Goal: Task Accomplishment & Management: Manage account settings

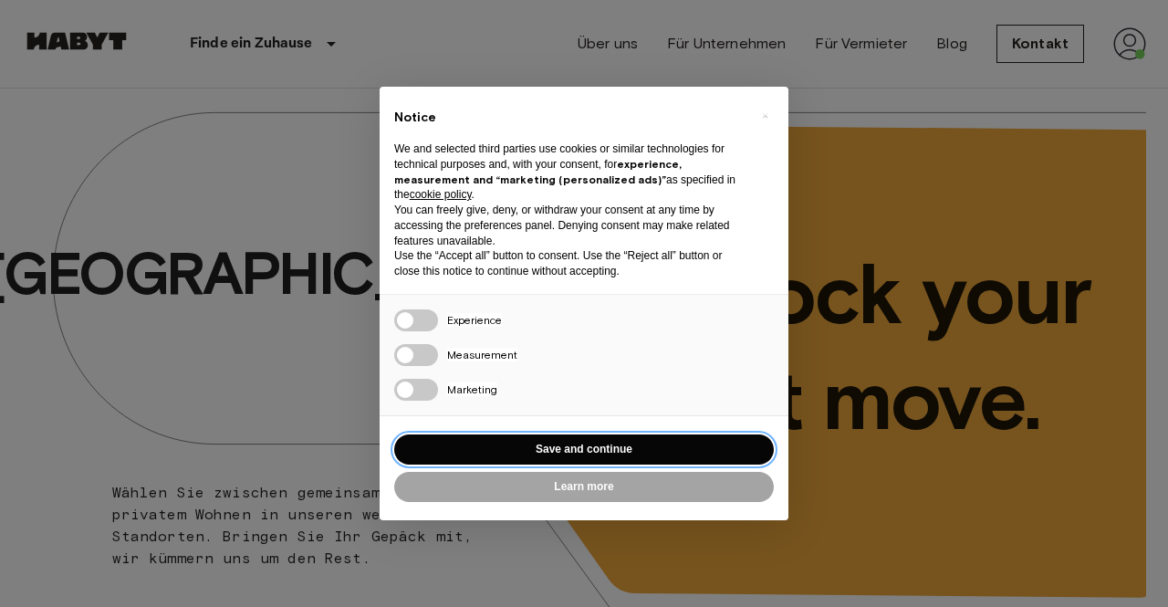
click at [535, 453] on button "Save and continue" at bounding box center [584, 449] width 380 height 30
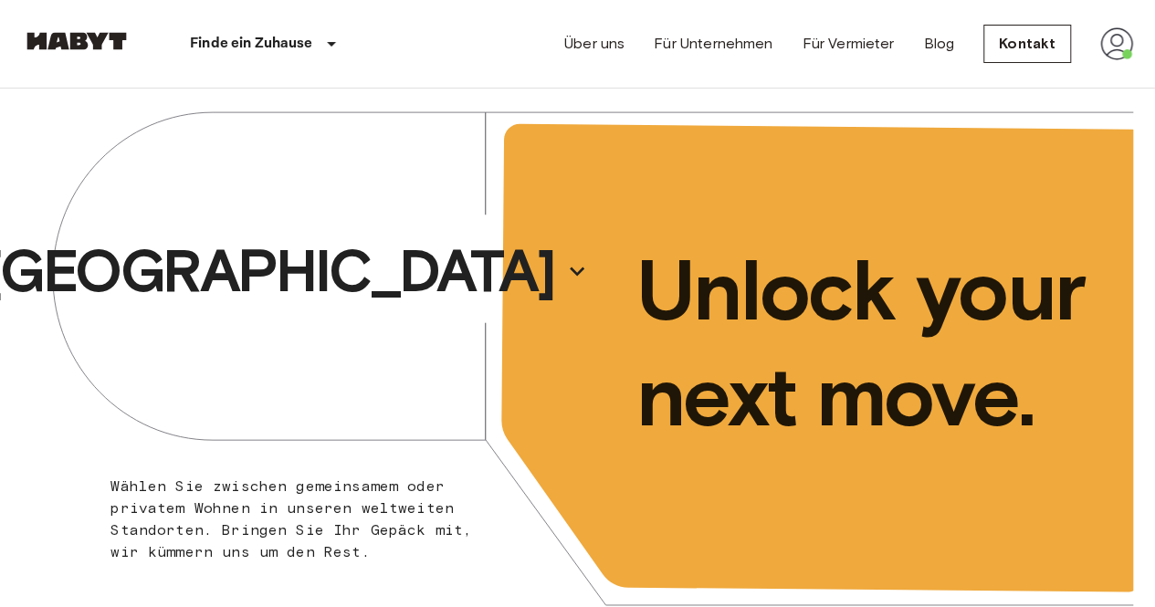
click at [1118, 47] on img at bounding box center [1116, 43] width 33 height 33
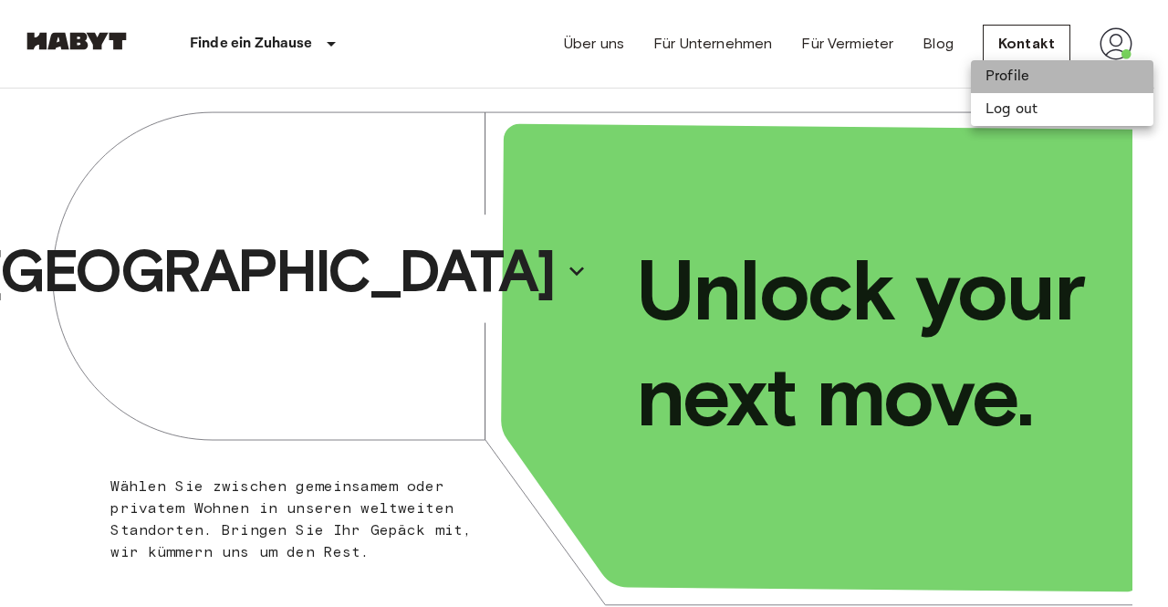
click at [1013, 76] on li "Profile" at bounding box center [1062, 76] width 183 height 33
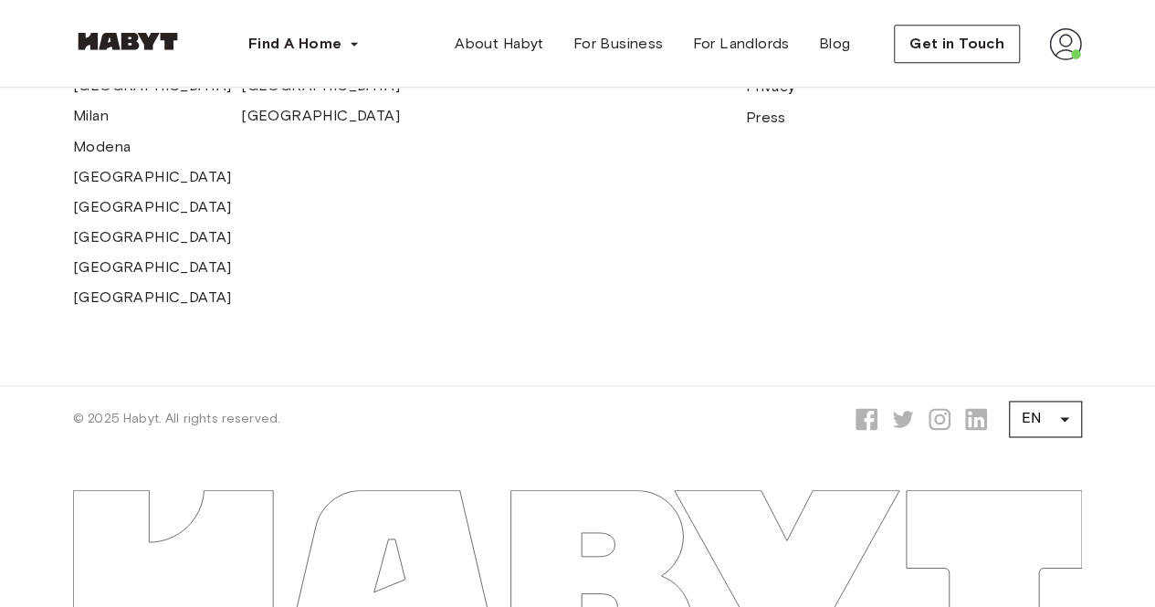
scroll to position [726, 0]
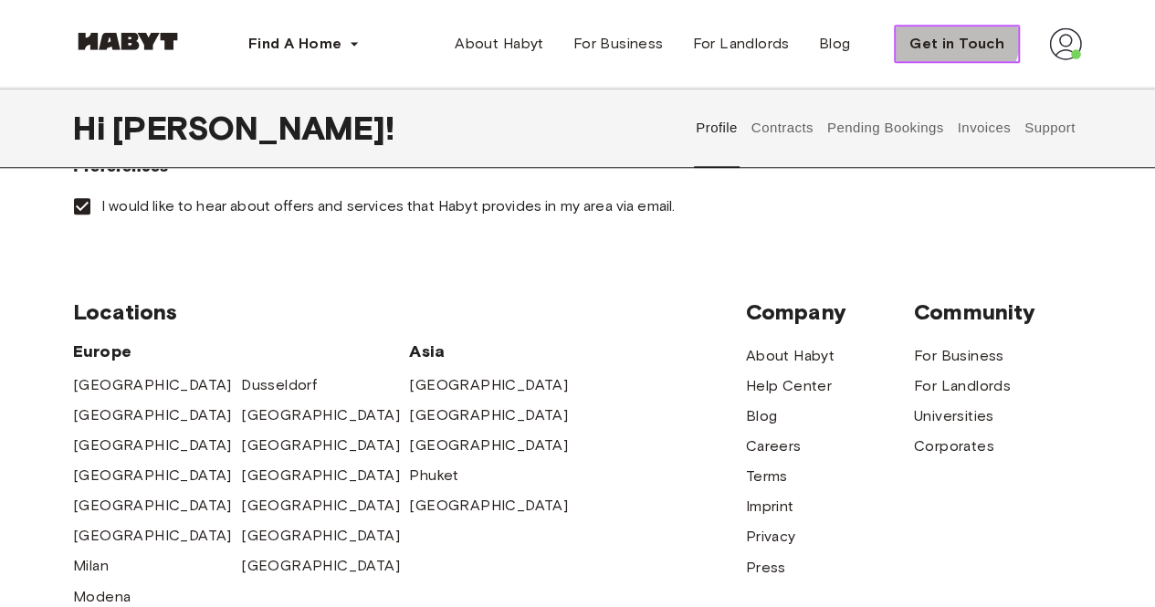
click at [953, 35] on span "Get in Touch" at bounding box center [956, 44] width 95 height 22
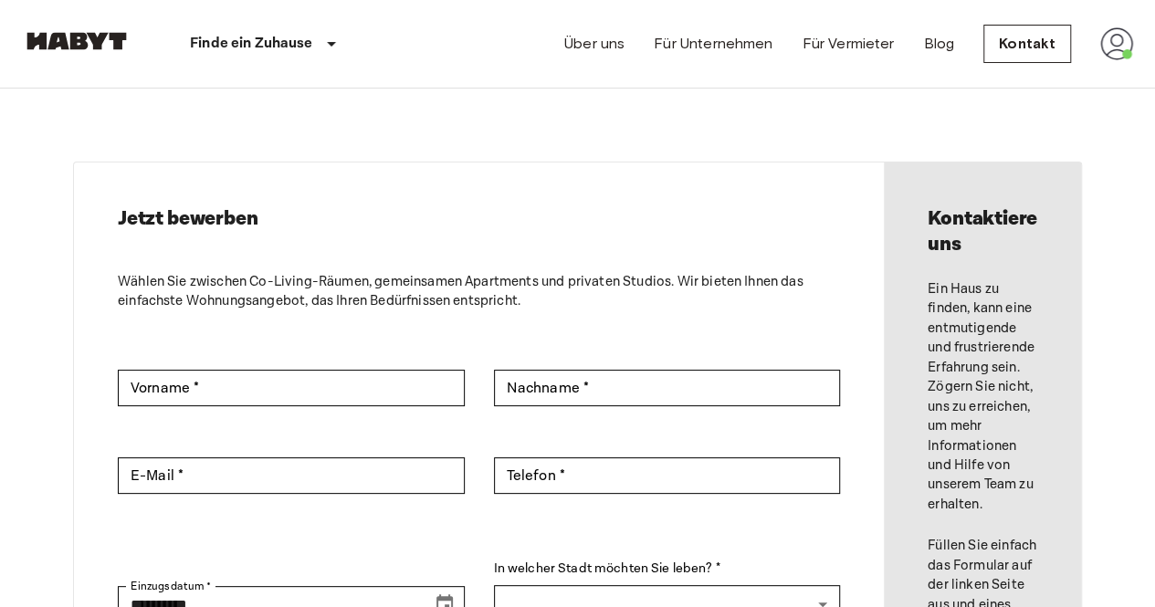
click at [1117, 39] on img at bounding box center [1116, 43] width 33 height 33
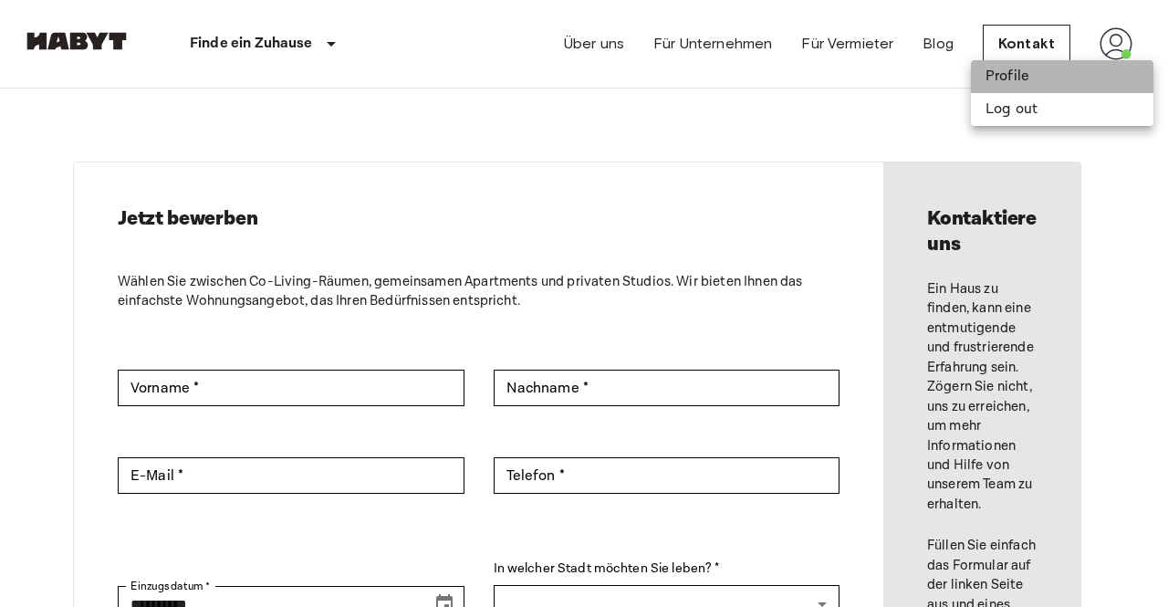
click at [1038, 78] on li "Profile" at bounding box center [1062, 76] width 183 height 33
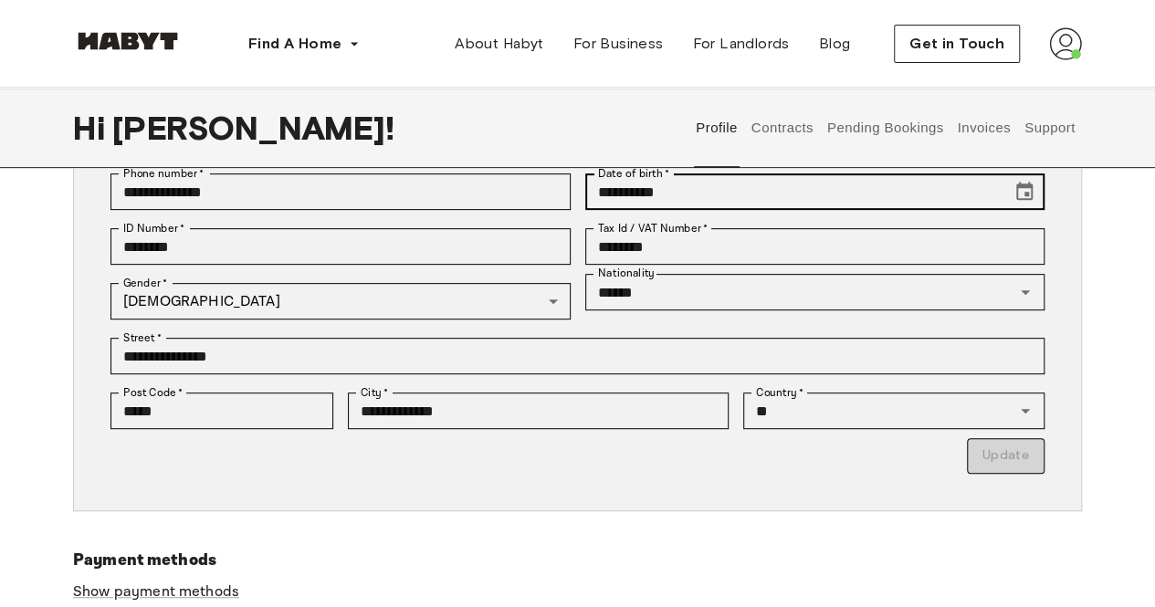
scroll to position [178, 0]
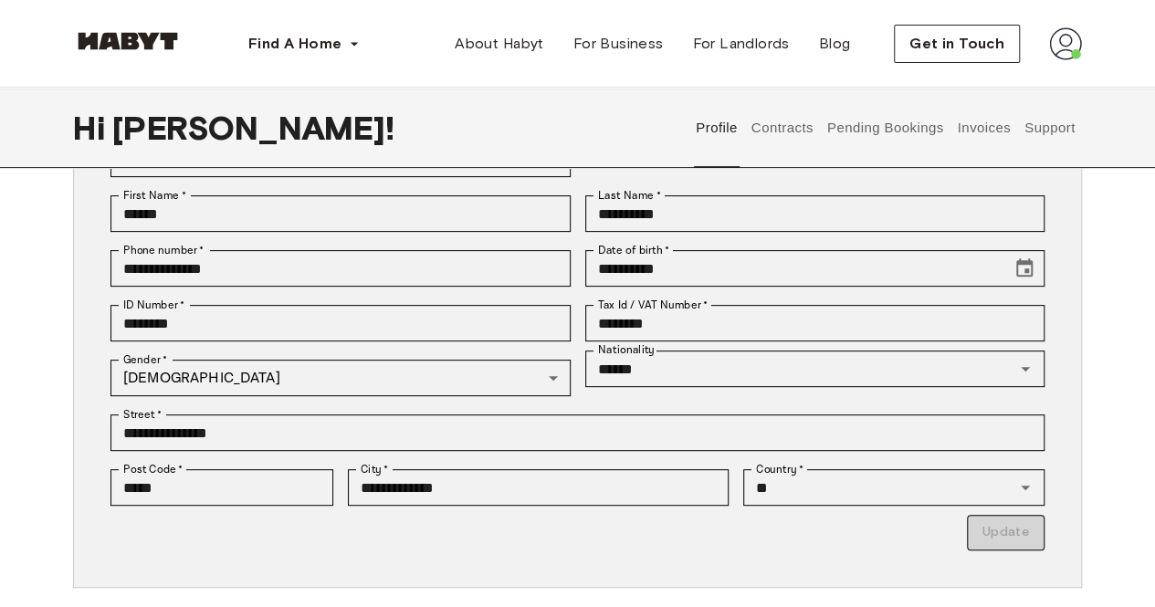
click at [781, 126] on button "Contracts" at bounding box center [781, 128] width 67 height 80
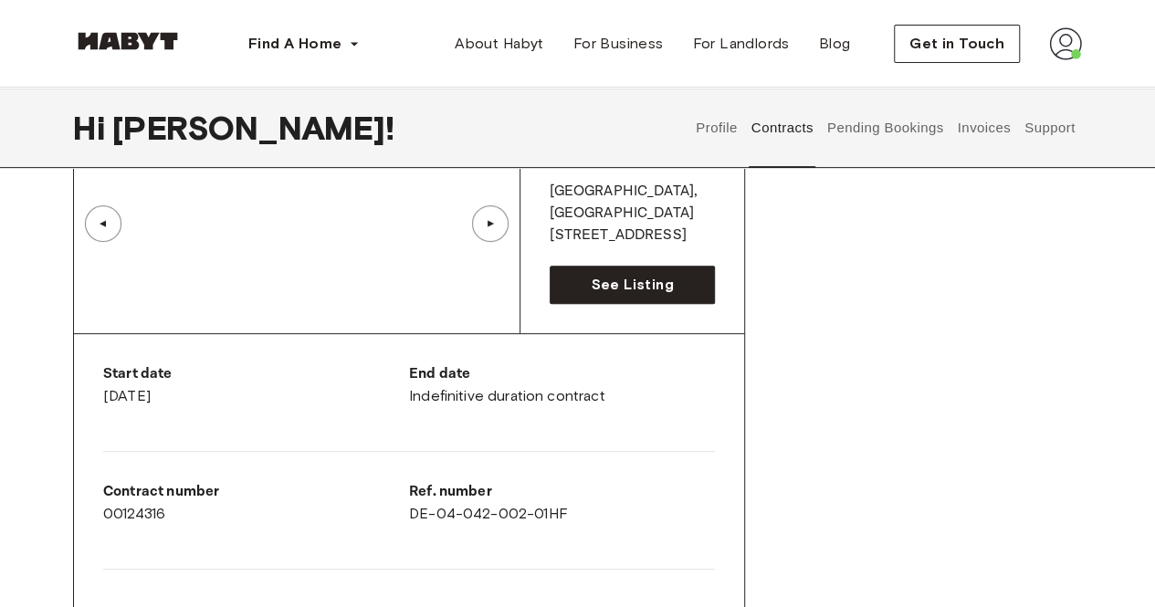
scroll to position [269, 0]
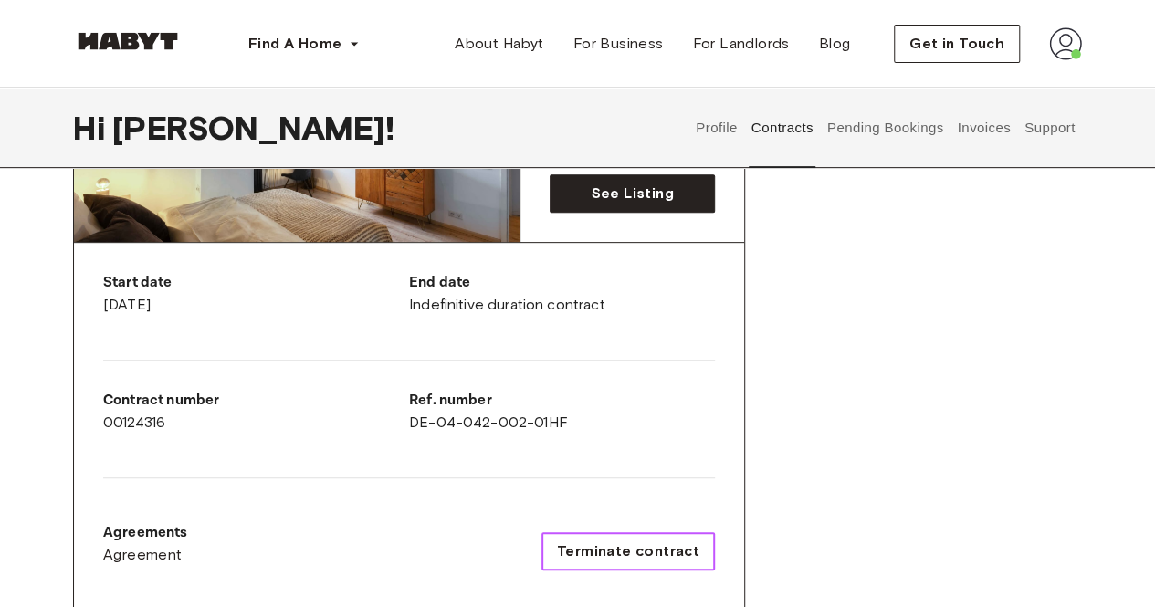
click at [564, 540] on span "Terminate contract" at bounding box center [628, 551] width 142 height 22
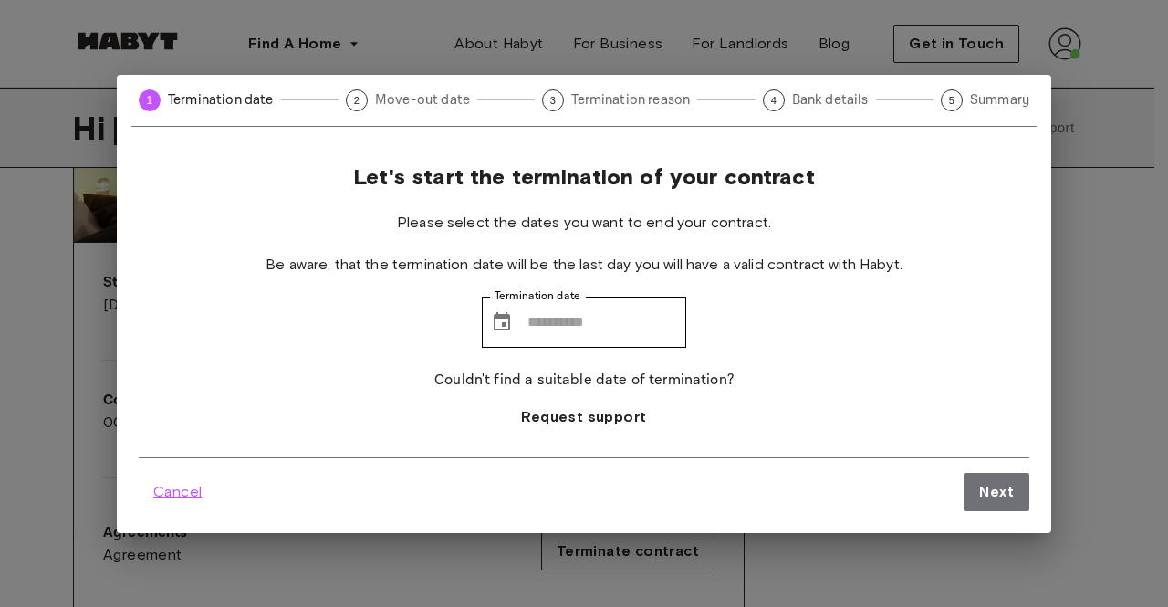
click at [169, 490] on span "Cancel" at bounding box center [177, 492] width 48 height 22
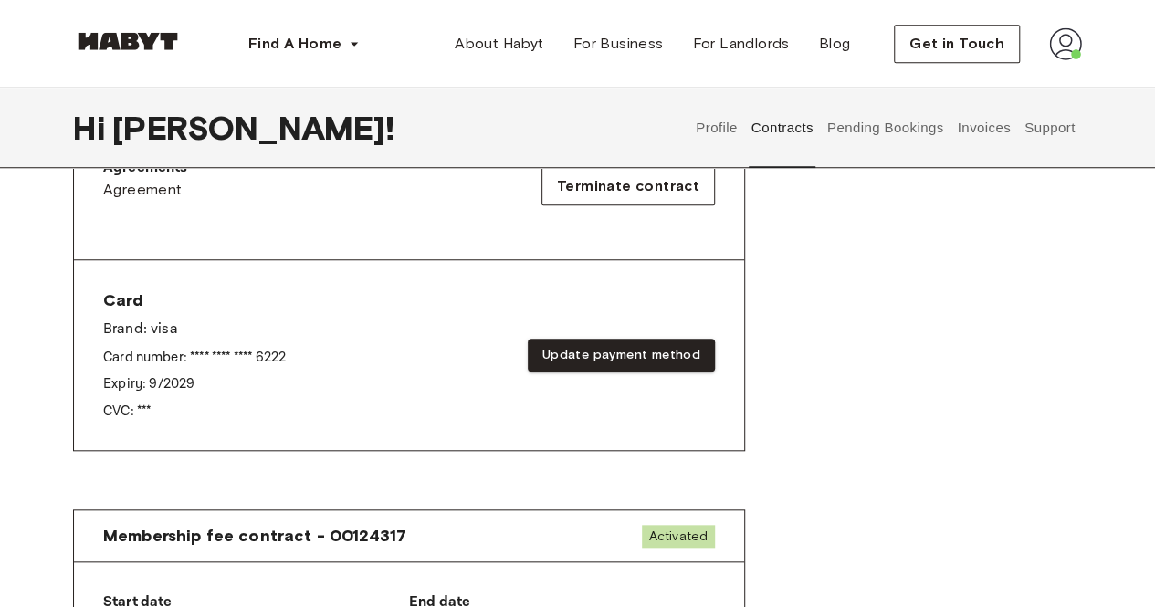
click at [35, 331] on div "Contracts Rent contract - 00124316 Activated ▲ ▲ Your Stay FRANKFURT , Nordend …" at bounding box center [577, 219] width 1155 height 1312
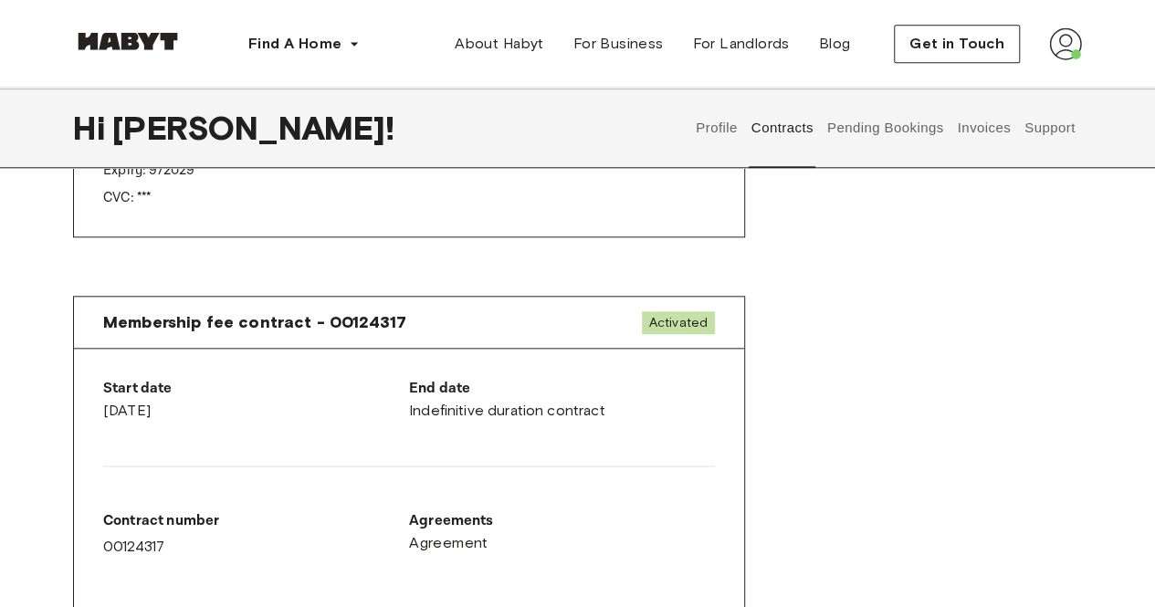
scroll to position [726, 0]
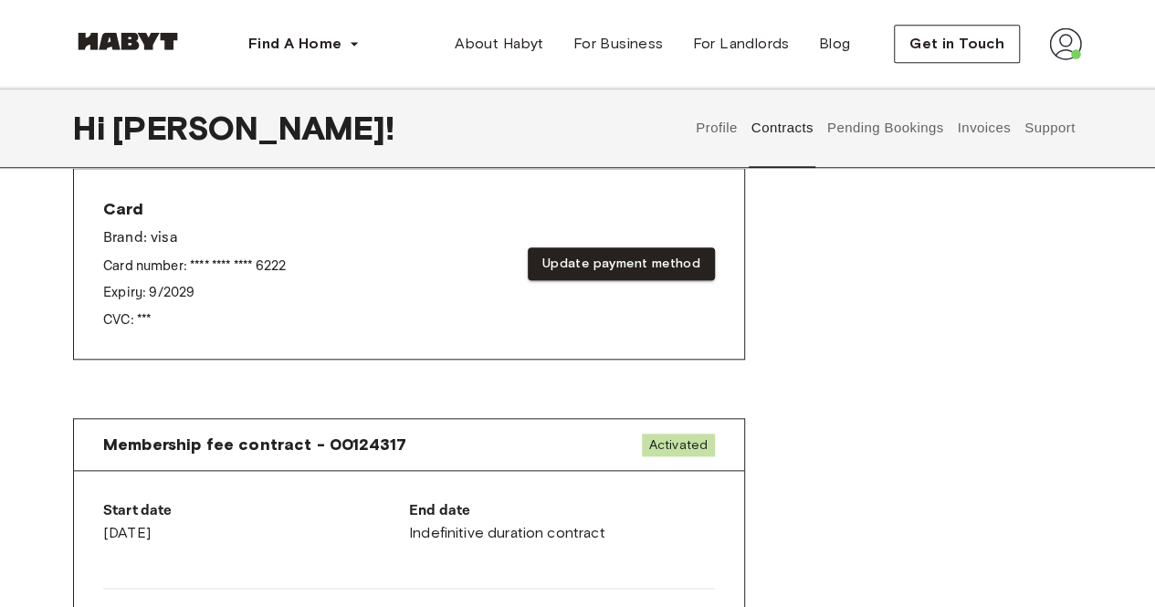
click at [900, 136] on button "Pending Bookings" at bounding box center [884, 128] width 121 height 80
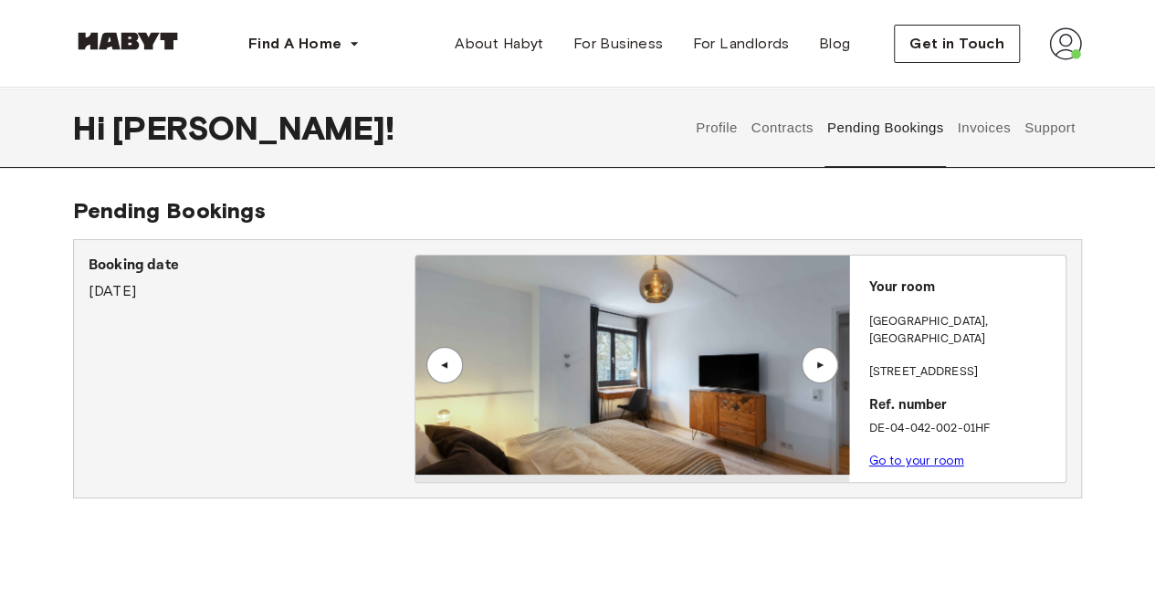
click at [941, 454] on link "Go to your room" at bounding box center [916, 461] width 95 height 14
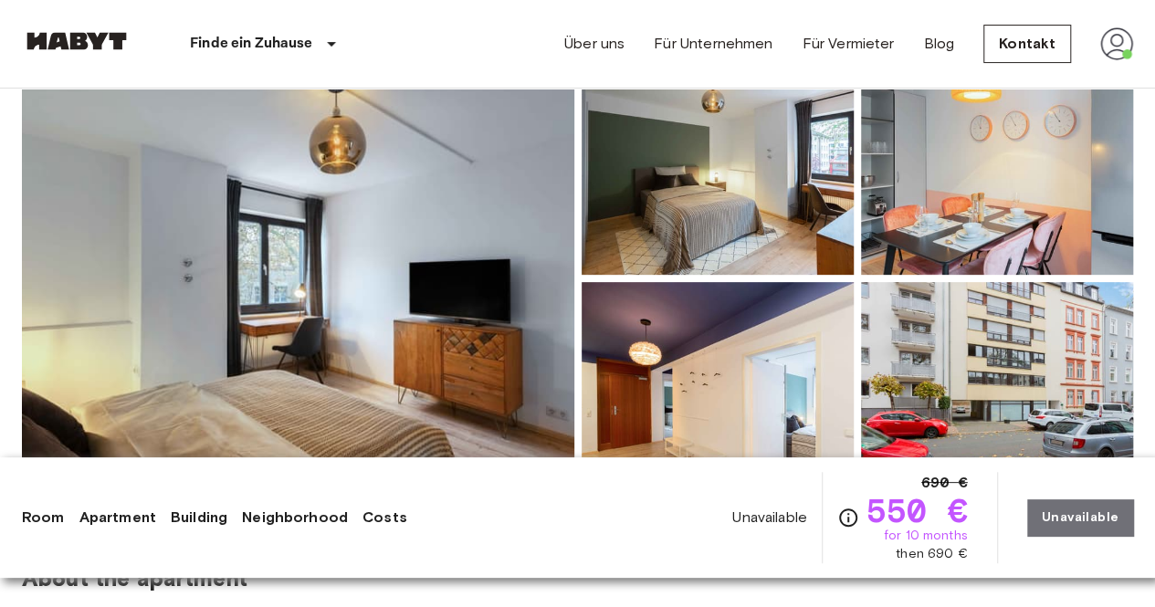
scroll to position [91, 0]
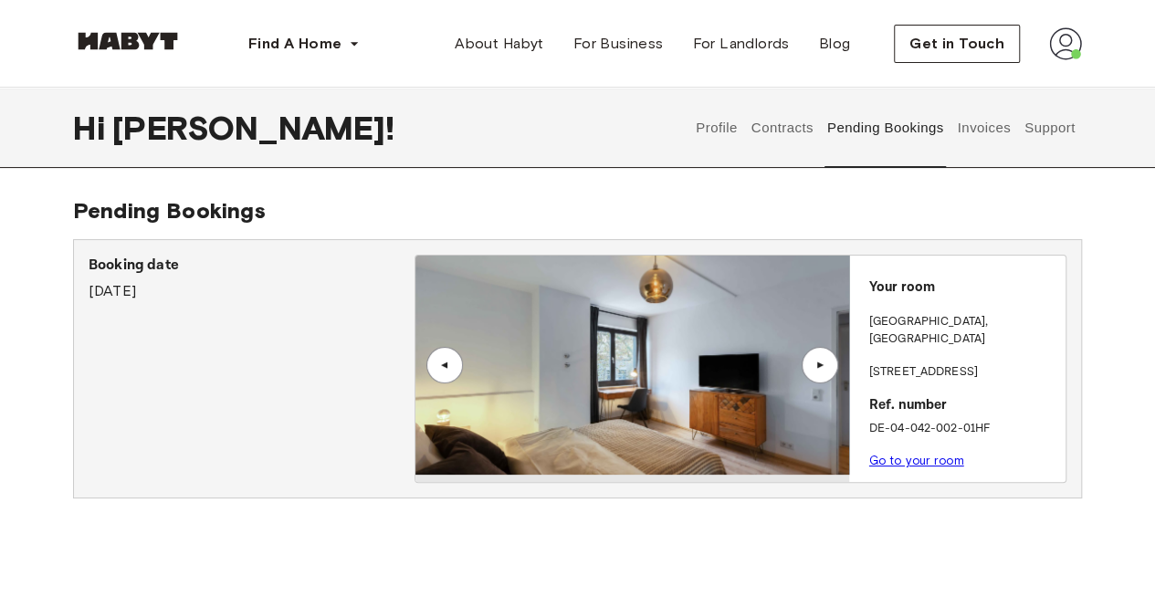
click at [922, 454] on link "Go to your room" at bounding box center [916, 461] width 95 height 14
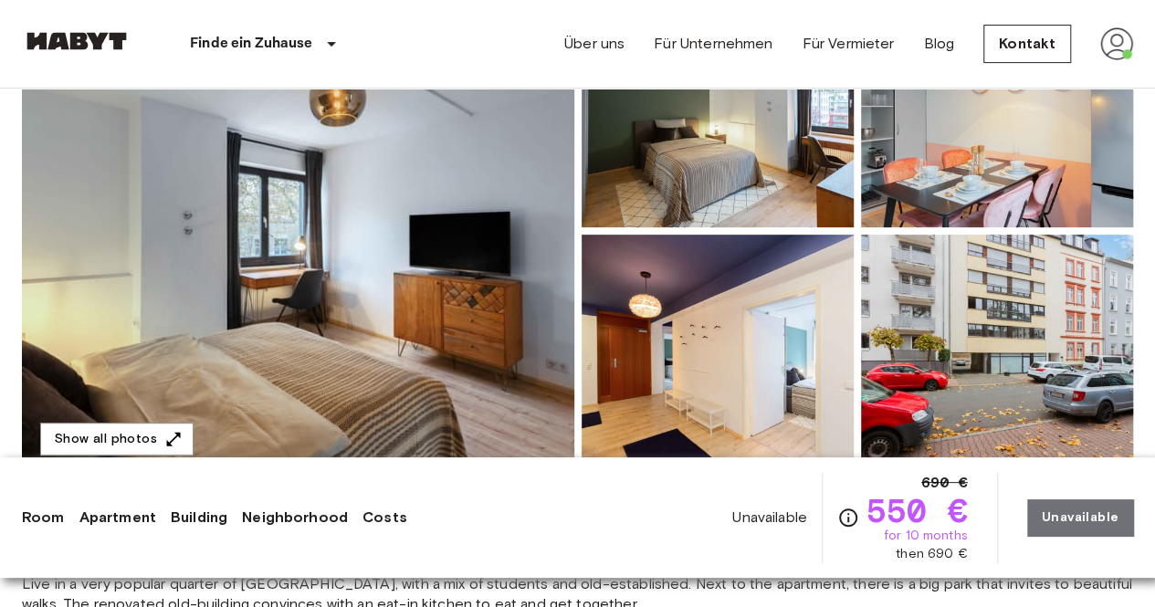
scroll to position [274, 0]
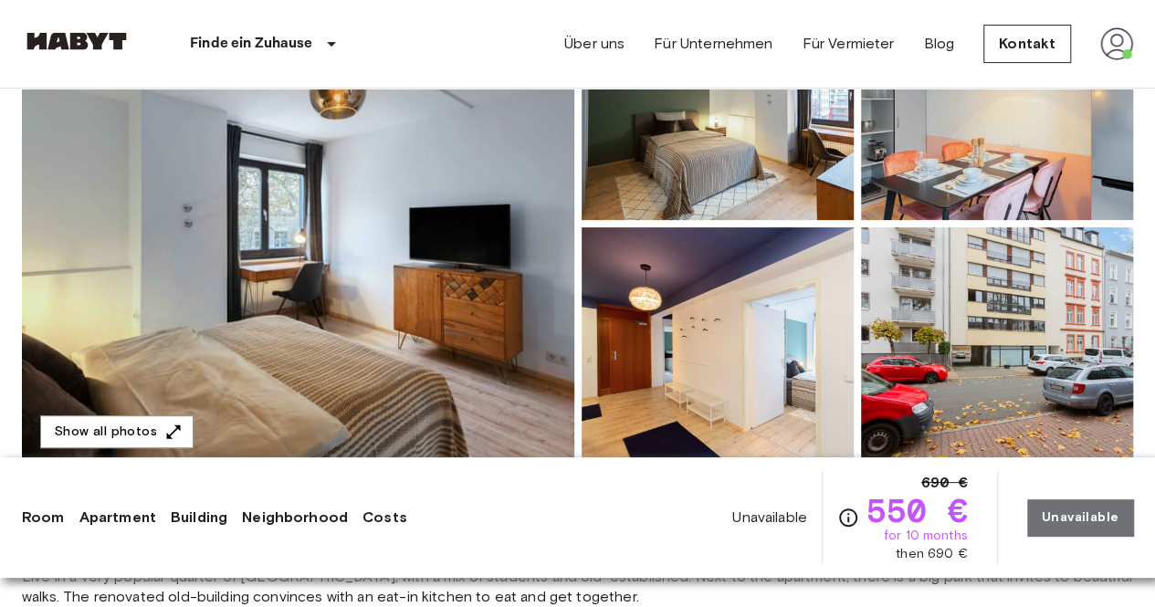
click at [1029, 308] on img at bounding box center [997, 346] width 272 height 239
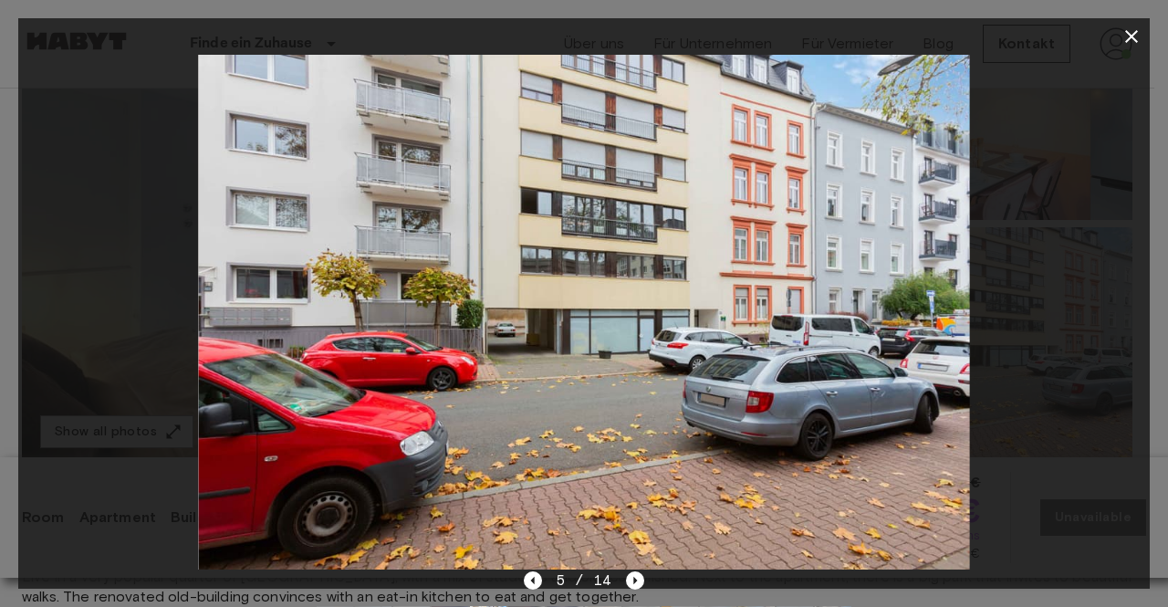
click at [1127, 39] on icon "button" at bounding box center [1132, 37] width 22 height 22
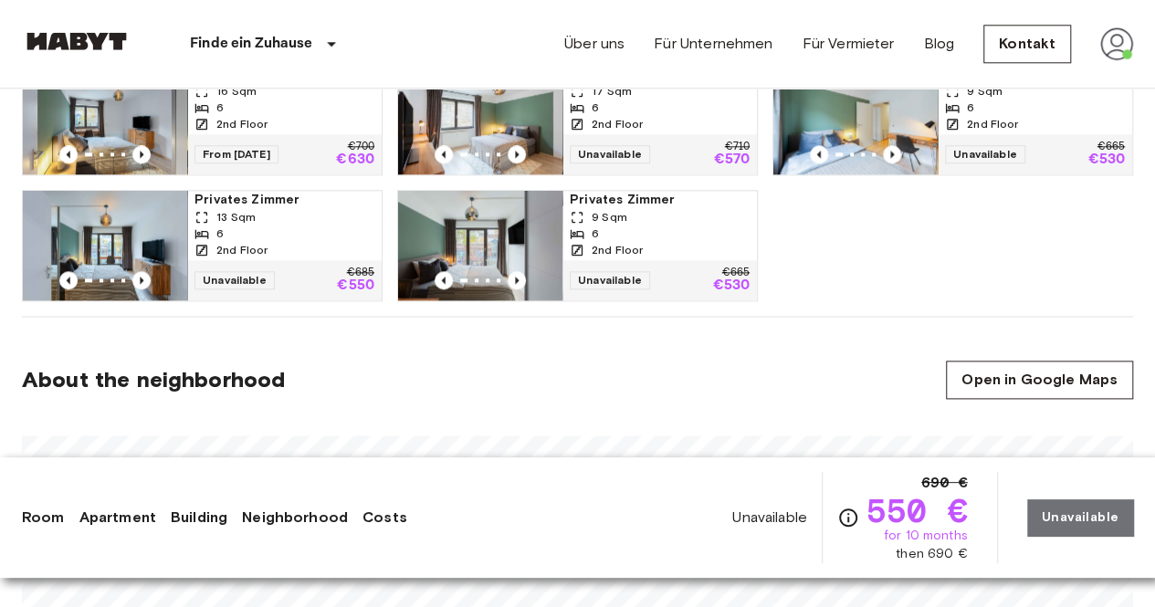
scroll to position [913, 0]
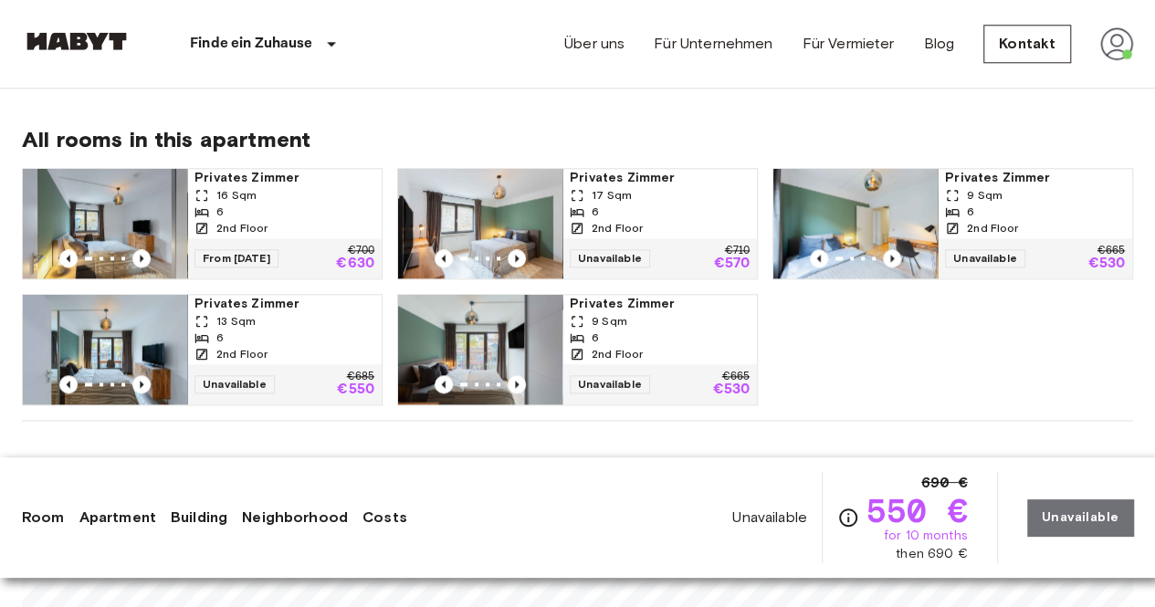
click at [1111, 47] on img at bounding box center [1116, 43] width 33 height 33
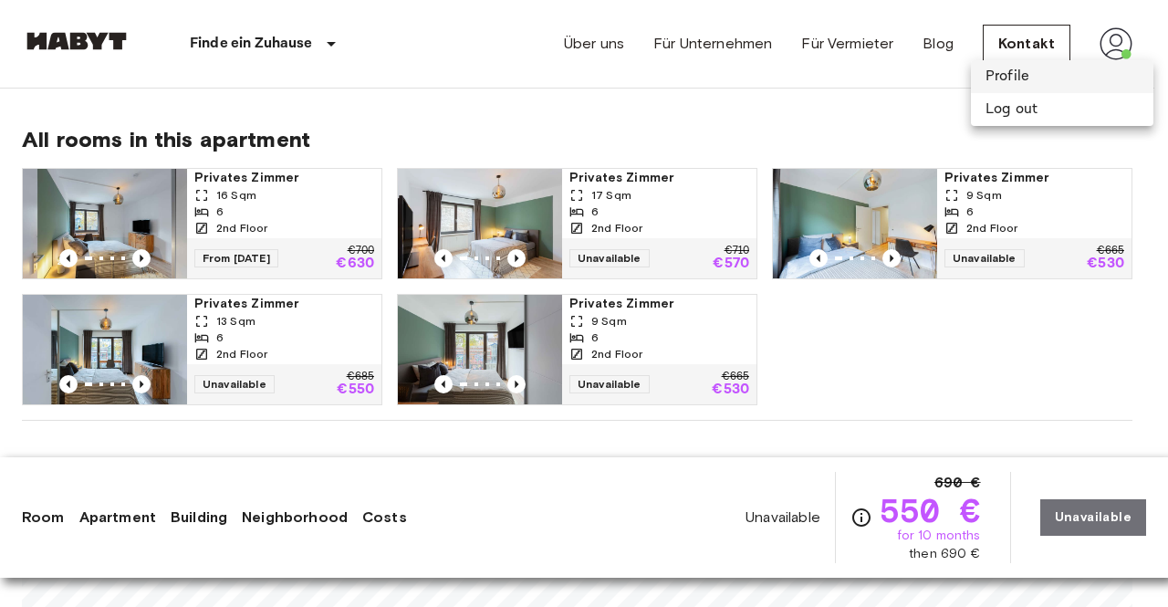
click at [1054, 70] on li "Profile" at bounding box center [1062, 76] width 183 height 33
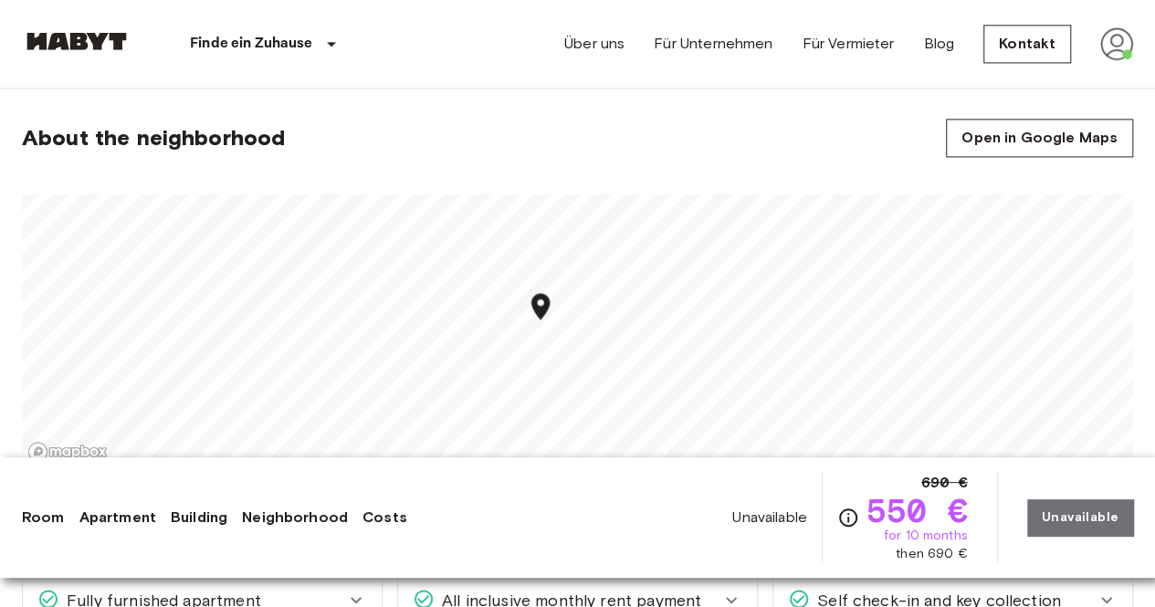
scroll to position [1369, 0]
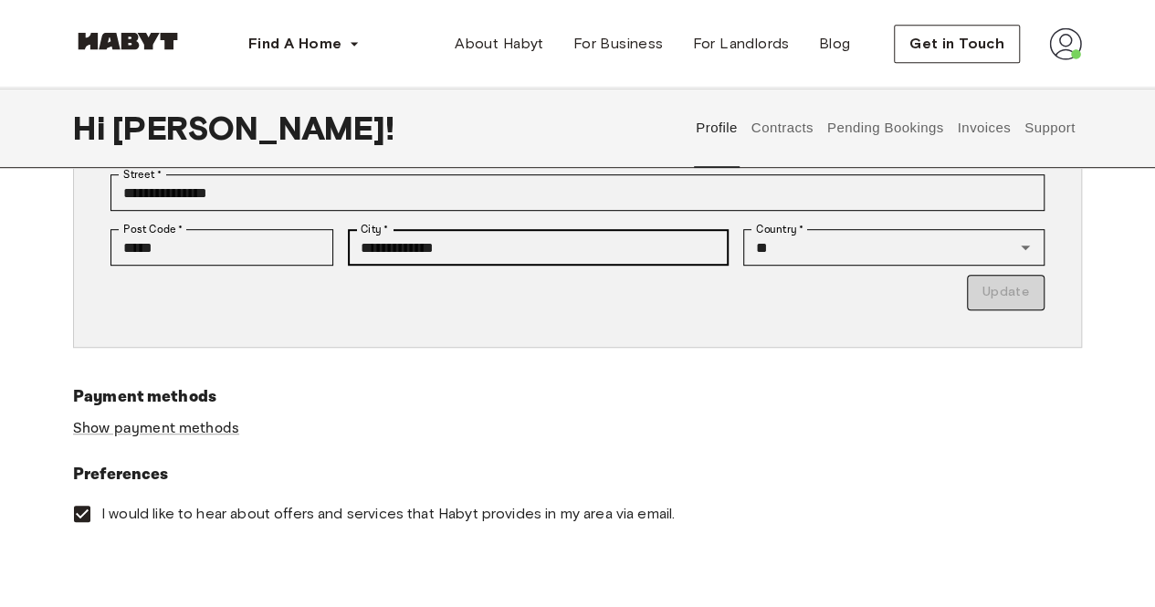
scroll to position [456, 0]
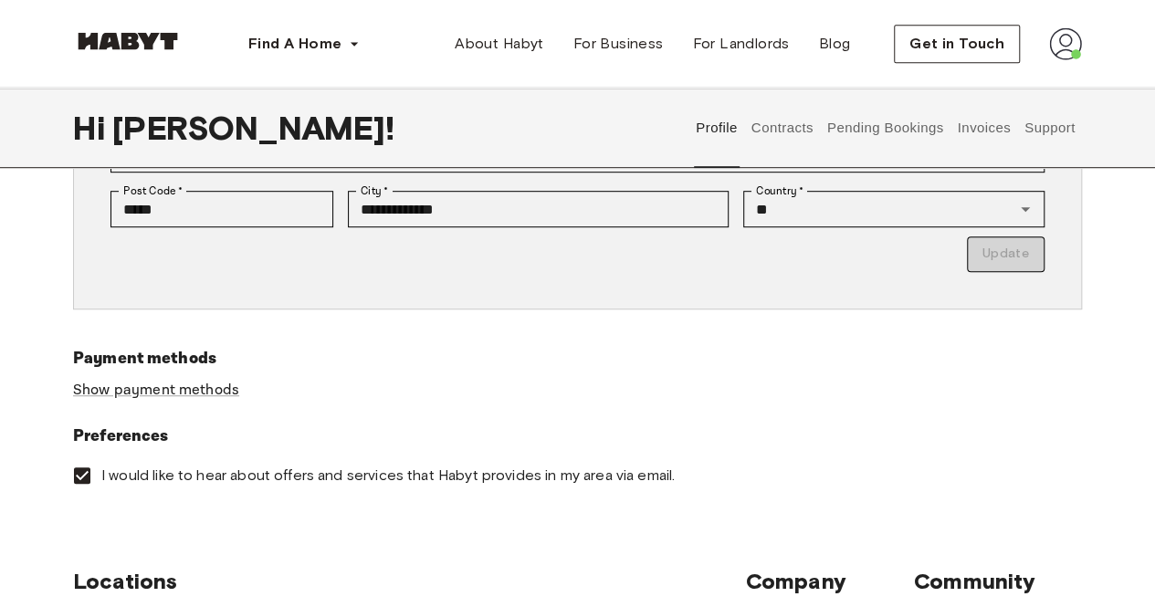
click at [992, 128] on button "Invoices" at bounding box center [983, 128] width 57 height 80
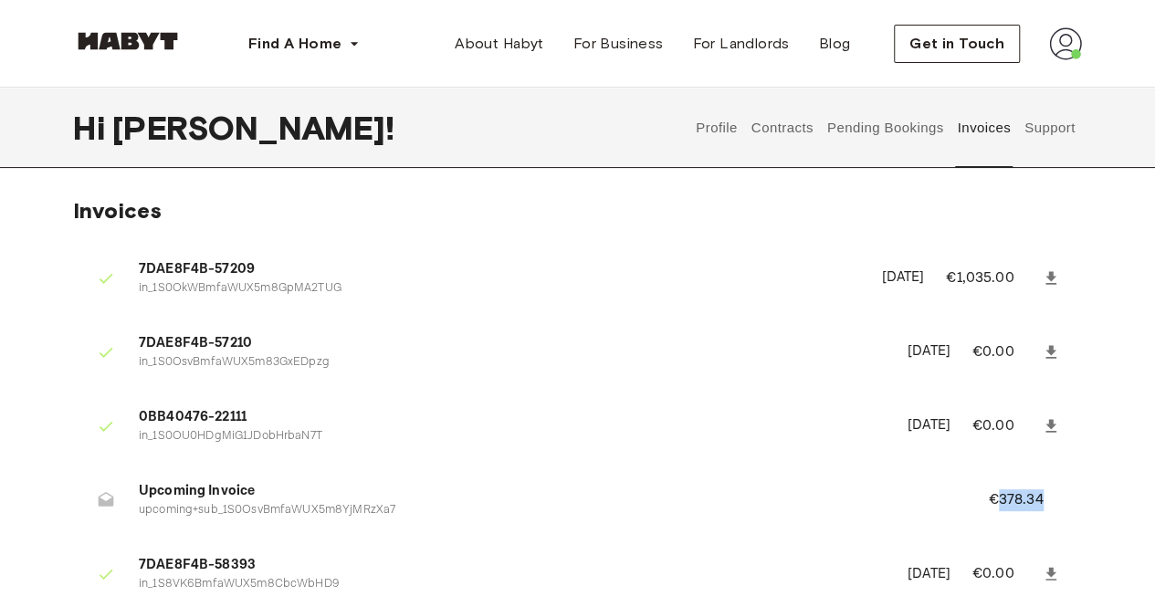
drag, startPoint x: 1000, startPoint y: 501, endPoint x: 1051, endPoint y: 502, distance: 51.1
click at [1051, 502] on p "€378.34" at bounding box center [1027, 500] width 79 height 22
drag, startPoint x: 948, startPoint y: 499, endPoint x: 574, endPoint y: 499, distance: 374.2
click at [942, 502] on li "Upcoming Invoice upcoming+sub_1S0OsvBmfaWUX5m8YjMRzXa7 €378.34" at bounding box center [577, 499] width 1009 height 63
click at [170, 504] on p "upcoming+sub_1S0OsvBmfaWUX5m8YjMRzXa7" at bounding box center [541, 510] width 805 height 17
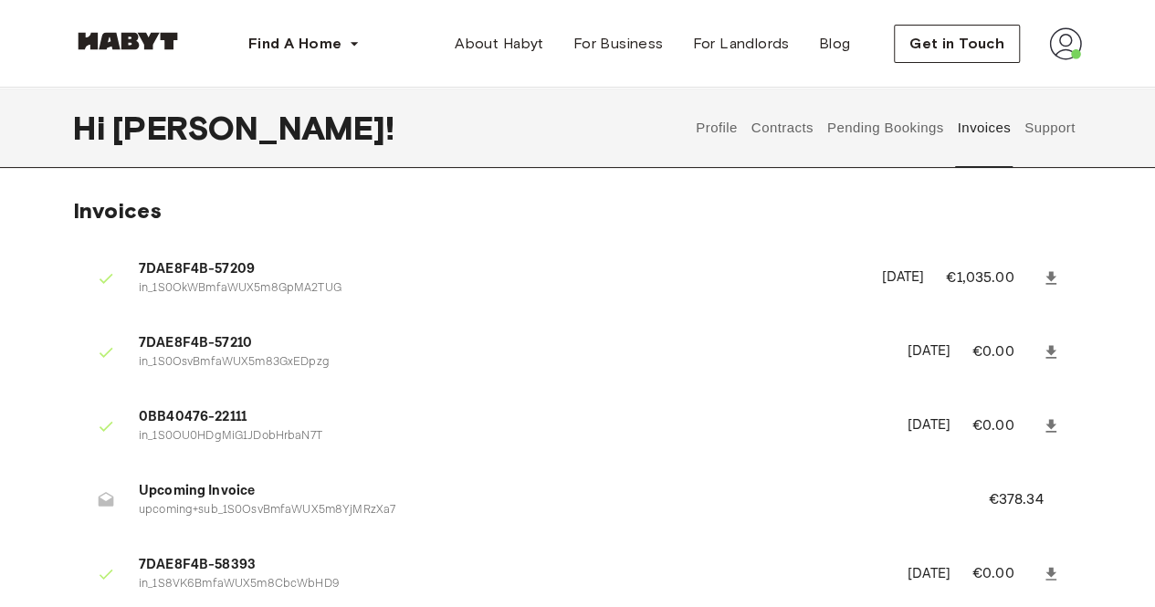
click at [183, 492] on span "Upcoming Invoice" at bounding box center [541, 491] width 805 height 21
click at [277, 507] on p "upcoming+sub_1S0OsvBmfaWUX5m8YjMRzXa7" at bounding box center [541, 510] width 805 height 17
click at [226, 488] on span "Upcoming Invoice" at bounding box center [541, 491] width 805 height 21
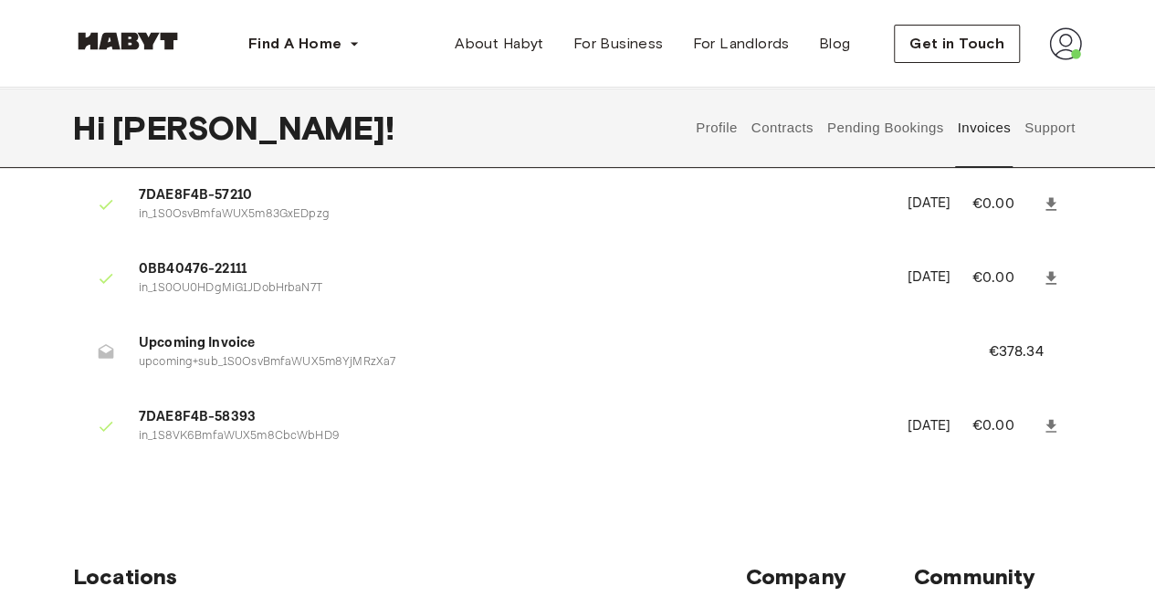
scroll to position [91, 0]
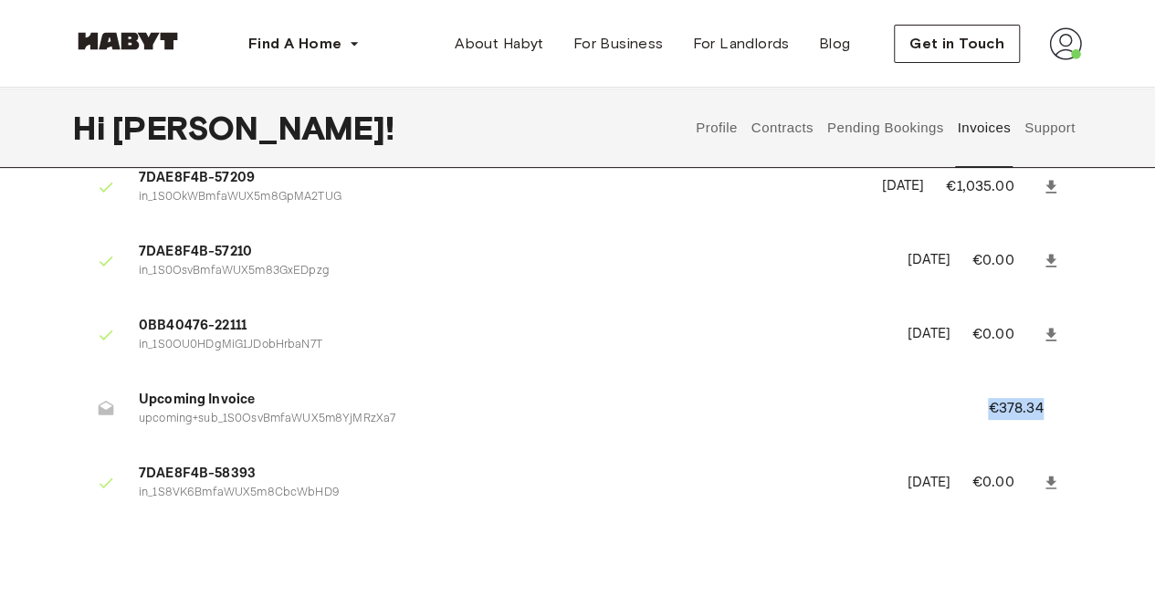
drag, startPoint x: 1045, startPoint y: 417, endPoint x: 943, endPoint y: 424, distance: 102.5
click at [946, 423] on li "Upcoming Invoice upcoming+sub_1S0OsvBmfaWUX5m8YjMRzXa7 €378.34" at bounding box center [577, 408] width 1009 height 63
click at [907, 428] on li "Upcoming Invoice upcoming+sub_1S0OsvBmfaWUX5m8YjMRzXa7 €378.34" at bounding box center [577, 408] width 1009 height 63
click at [1050, 335] on icon at bounding box center [1050, 334] width 11 height 13
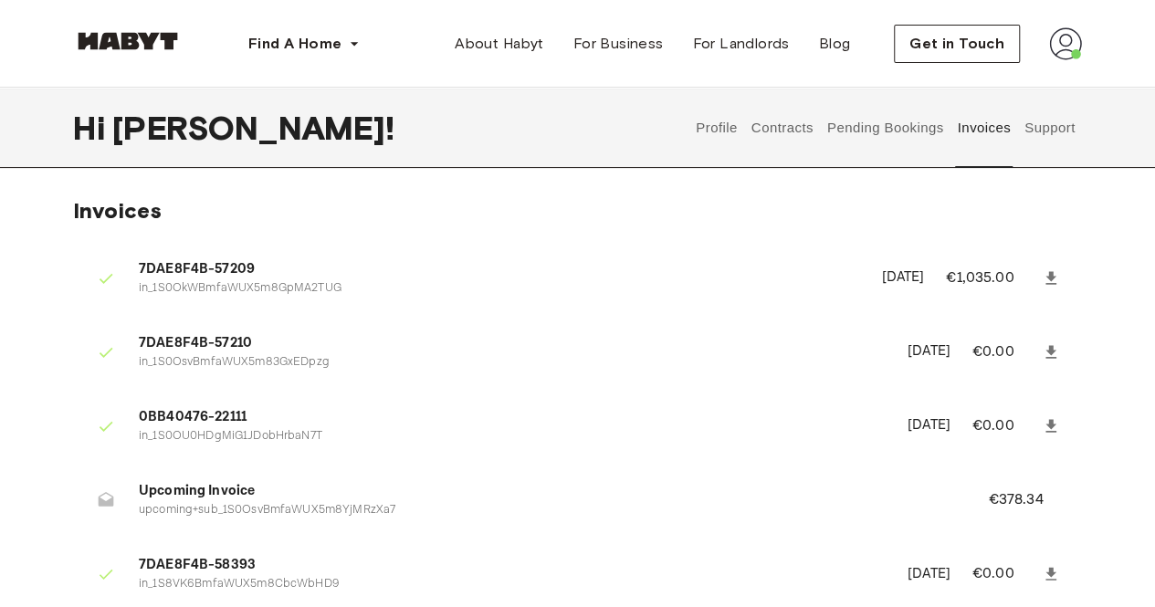
click at [1055, 352] on icon at bounding box center [1050, 352] width 18 height 18
click at [911, 127] on button "Pending Bookings" at bounding box center [884, 128] width 121 height 80
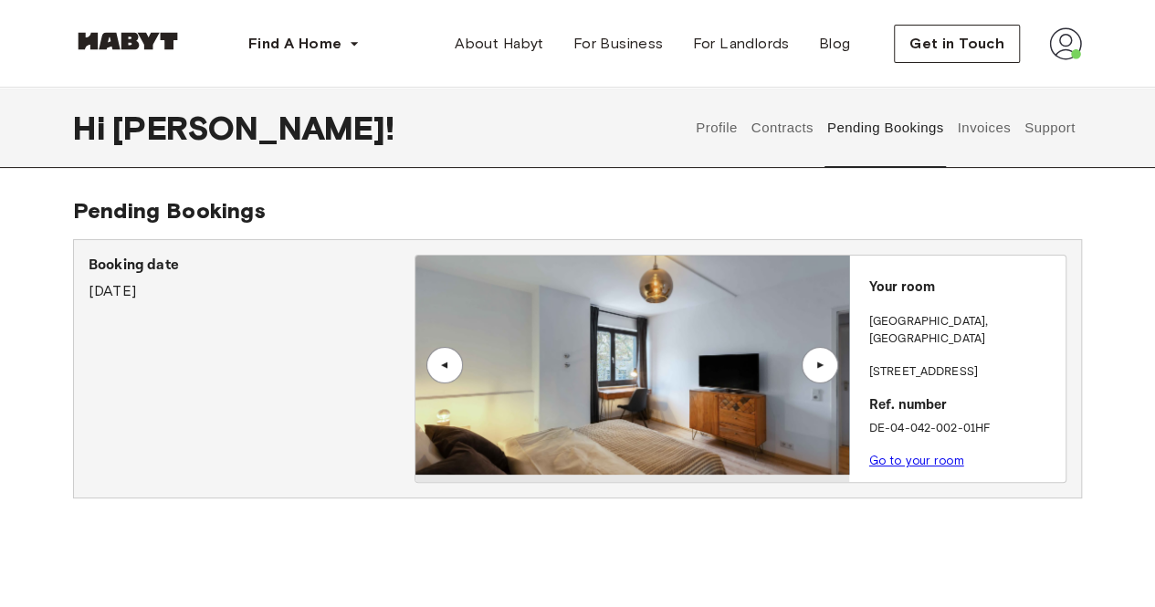
click at [989, 126] on button "Invoices" at bounding box center [983, 128] width 57 height 80
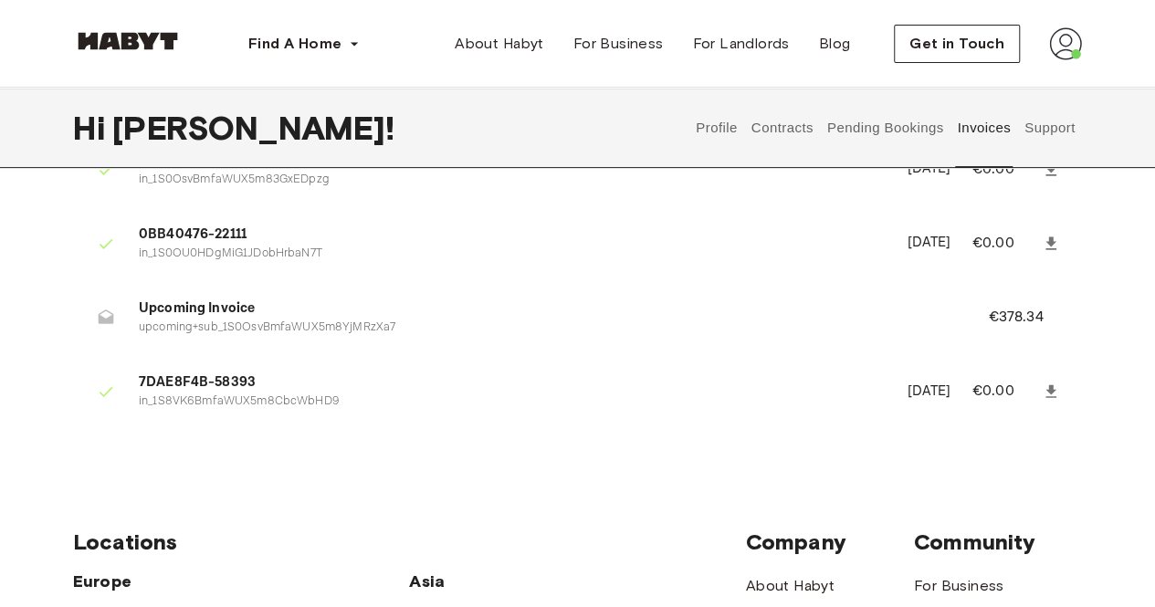
scroll to position [91, 0]
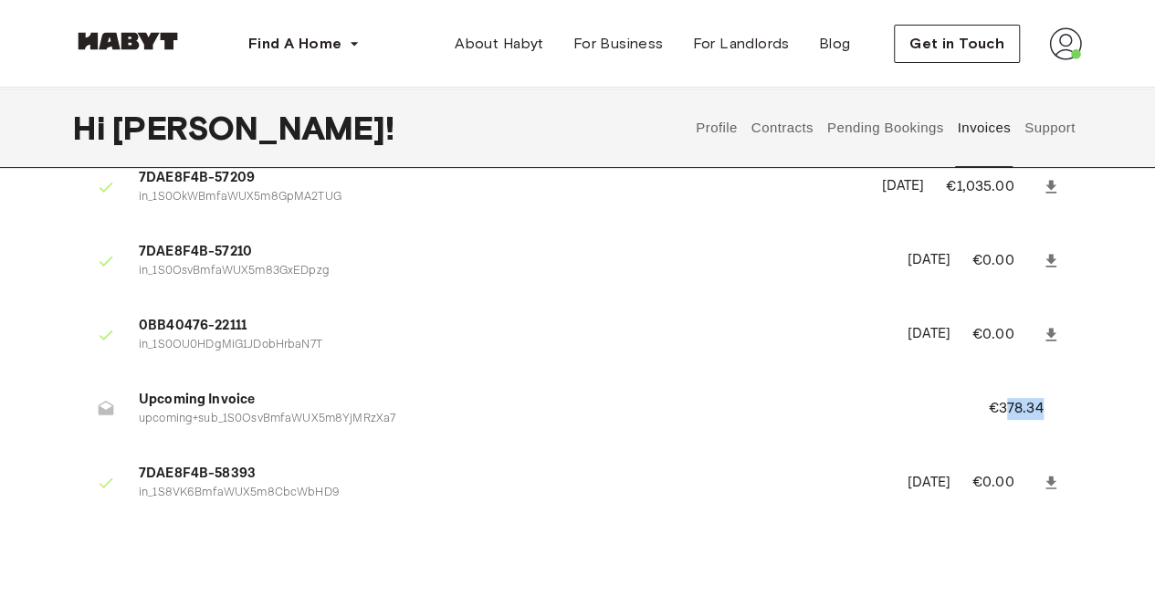
drag, startPoint x: 1004, startPoint y: 413, endPoint x: 1082, endPoint y: 417, distance: 77.7
click at [1082, 417] on div "Invoices 7DAE8F4B-57209 in_1S0OkWBmfaWUX5m8GpMA2TUG [DATE] €1,035.00 7DAE8F4B-5…" at bounding box center [577, 326] width 1155 height 441
click at [319, 429] on li "Upcoming Invoice upcoming+sub_1S0OsvBmfaWUX5m8YjMRzXa7 €378.34" at bounding box center [577, 408] width 1009 height 63
drag, startPoint x: 135, startPoint y: 393, endPoint x: 271, endPoint y: 394, distance: 136.0
click at [268, 393] on li "Upcoming Invoice upcoming+sub_1S0OsvBmfaWUX5m8YjMRzXa7 €378.34" at bounding box center [577, 408] width 1009 height 63
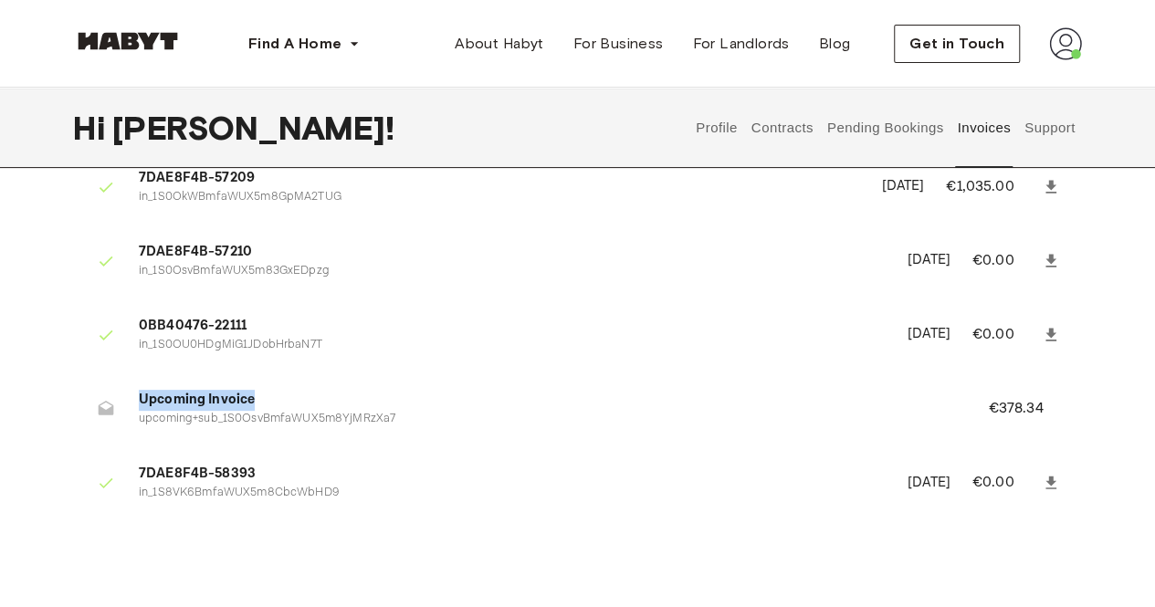
click at [293, 397] on span "Upcoming Invoice" at bounding box center [541, 400] width 805 height 21
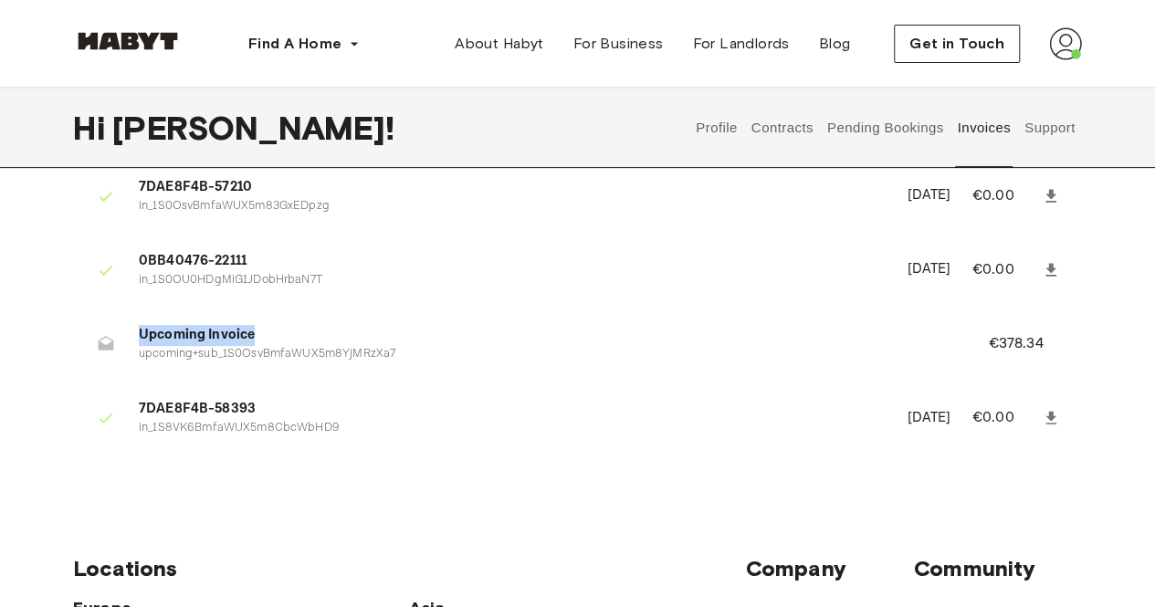
scroll to position [274, 0]
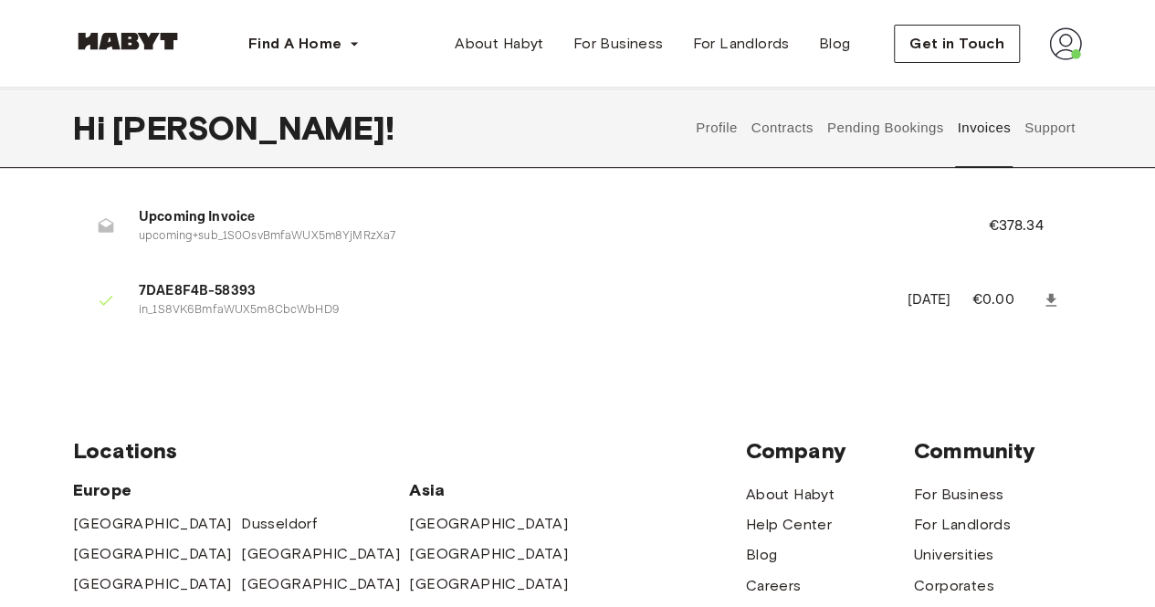
click at [1064, 137] on button "Support" at bounding box center [1049, 128] width 56 height 80
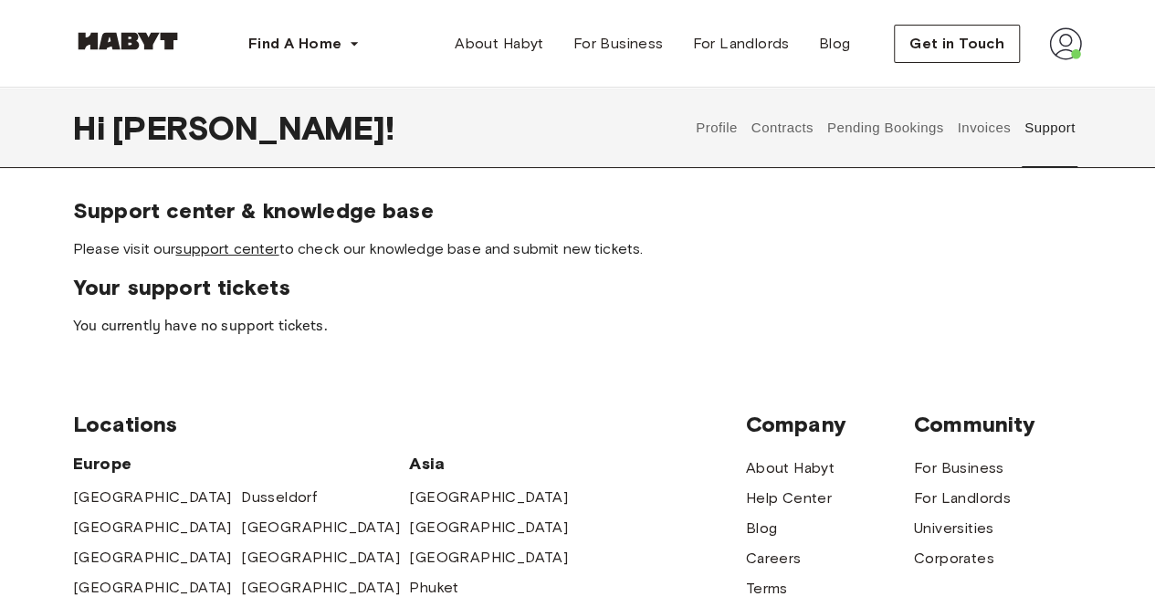
click at [238, 247] on link "support center" at bounding box center [226, 248] width 103 height 17
click at [994, 136] on button "Invoices" at bounding box center [983, 128] width 57 height 80
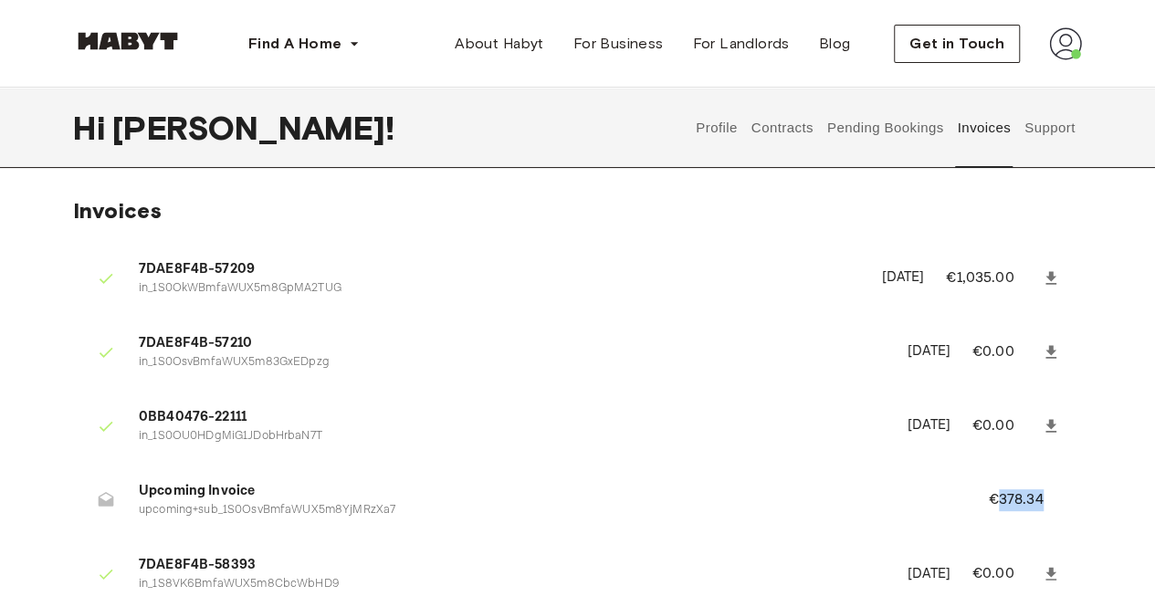
drag, startPoint x: 998, startPoint y: 496, endPoint x: 1055, endPoint y: 496, distance: 56.6
click at [1055, 496] on p "€378.34" at bounding box center [1027, 500] width 79 height 22
click at [1081, 493] on div "Invoices 7DAE8F4B-57209 in_1S0OkWBmfaWUX5m8GpMA2TUG [DATE] €1,035.00 7DAE8F4B-5…" at bounding box center [577, 417] width 1155 height 441
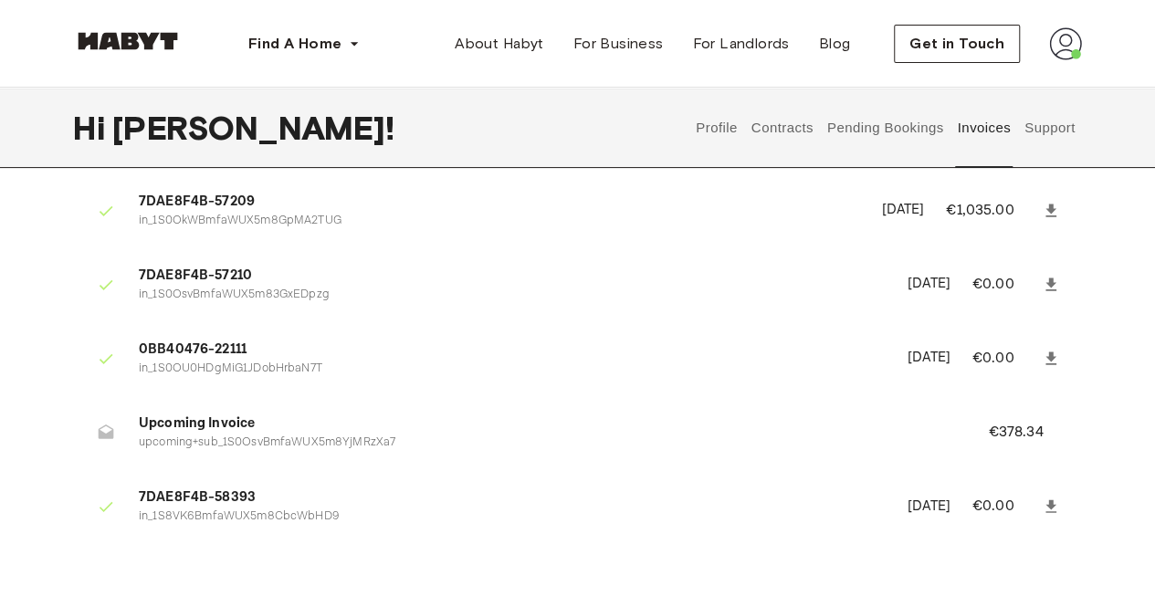
scroll to position [91, 0]
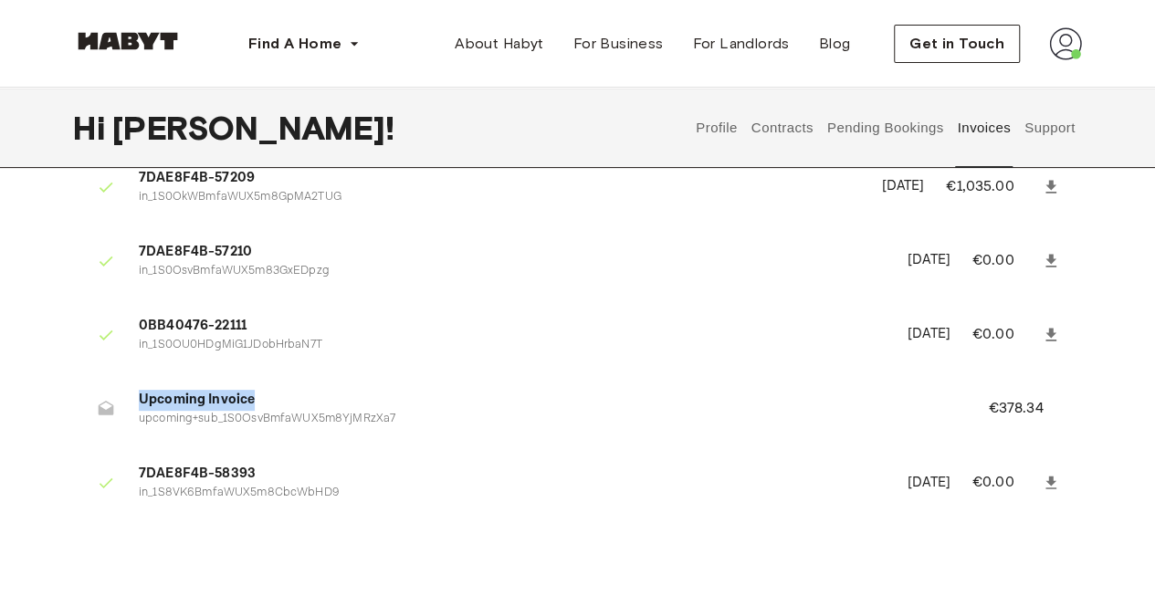
drag, startPoint x: 135, startPoint y: 397, endPoint x: 277, endPoint y: 397, distance: 142.4
click at [277, 397] on li "Upcoming Invoice upcoming+sub_1S0OsvBmfaWUX5m8YjMRzXa7 €378.34" at bounding box center [577, 408] width 1009 height 63
click at [300, 413] on p "upcoming+sub_1S0OsvBmfaWUX5m8YjMRzXa7" at bounding box center [541, 419] width 805 height 17
